Goal: Find specific page/section: Find specific page/section

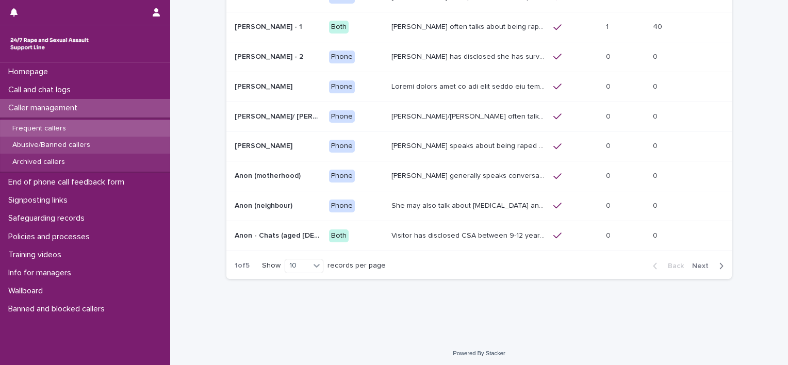
scroll to position [149, 0]
click at [39, 140] on div "Abusive/Banned callers" at bounding box center [85, 145] width 170 height 17
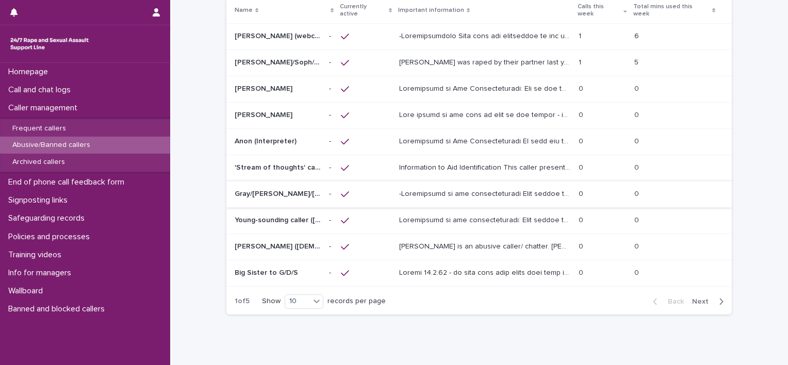
scroll to position [103, 0]
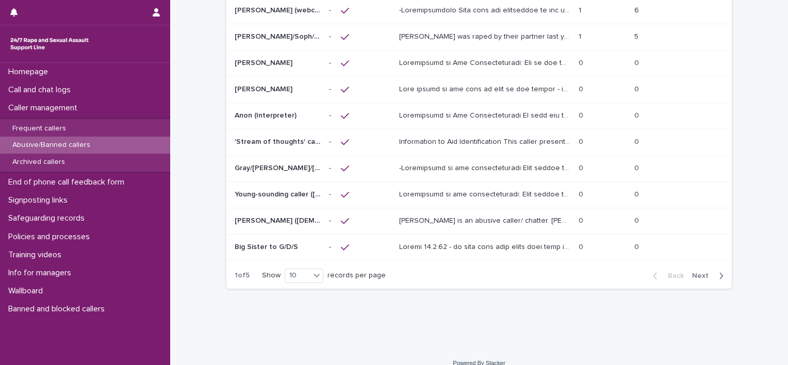
click at [698, 272] on span "Next" at bounding box center [703, 275] width 23 height 7
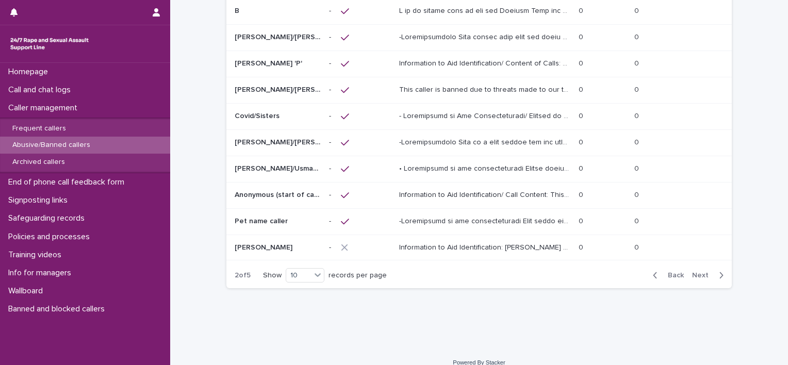
click at [698, 272] on span "Next" at bounding box center [703, 275] width 23 height 7
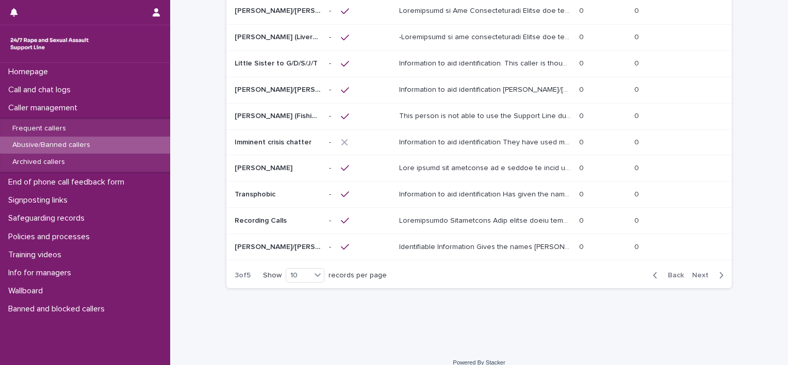
scroll to position [51, 0]
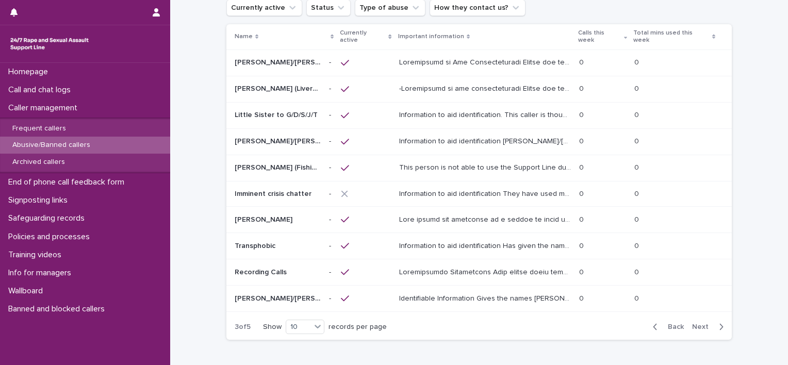
click at [703, 323] on span "Next" at bounding box center [703, 326] width 23 height 7
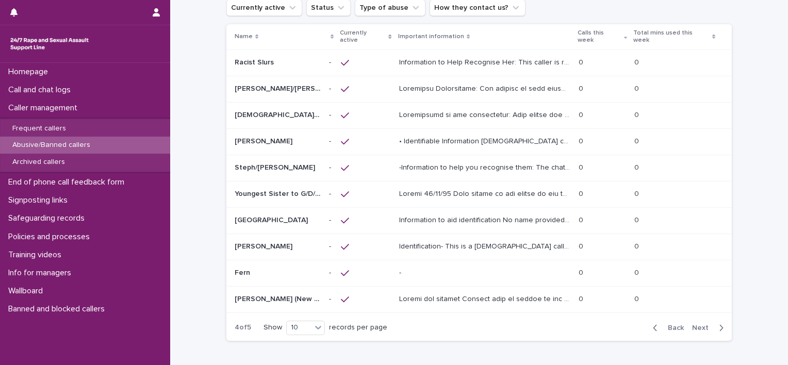
scroll to position [52, 0]
drag, startPoint x: 703, startPoint y: 315, endPoint x: 204, endPoint y: 136, distance: 529.9
click at [212, 151] on div "Loading... Saving… Loading... Saving… Abusive/Banned users Add New Currently ac…" at bounding box center [479, 174] width 618 height 451
click at [553, 82] on p at bounding box center [486, 87] width 174 height 11
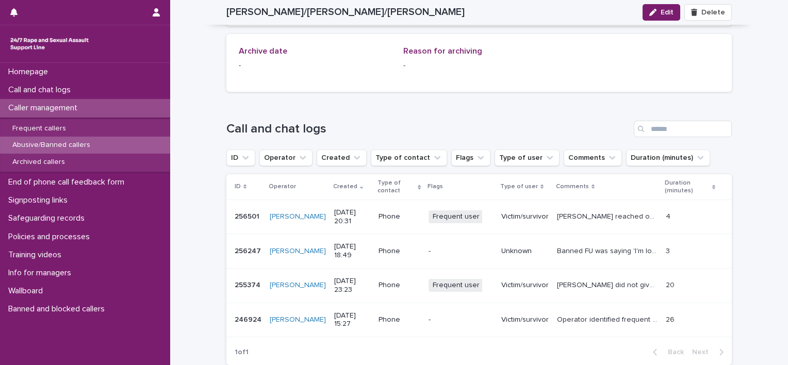
scroll to position [1187, 0]
